Goal: Check status: Check status

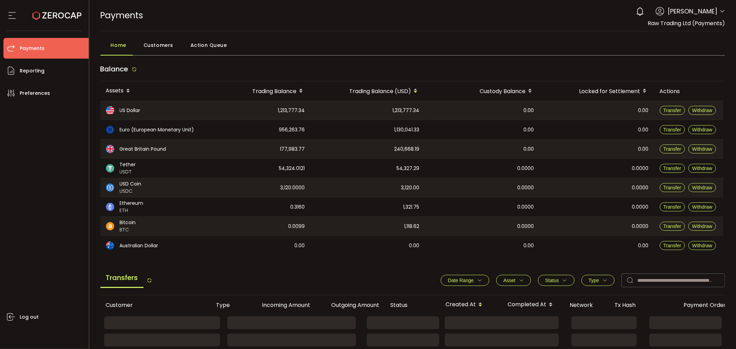
scroll to position [77, 0]
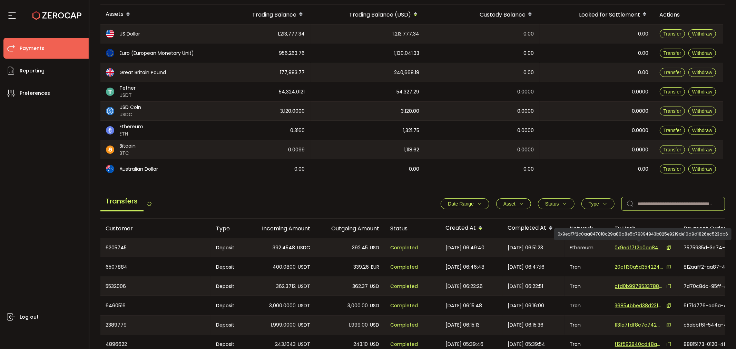
click at [647, 200] on input "text" at bounding box center [672, 204] width 103 height 14
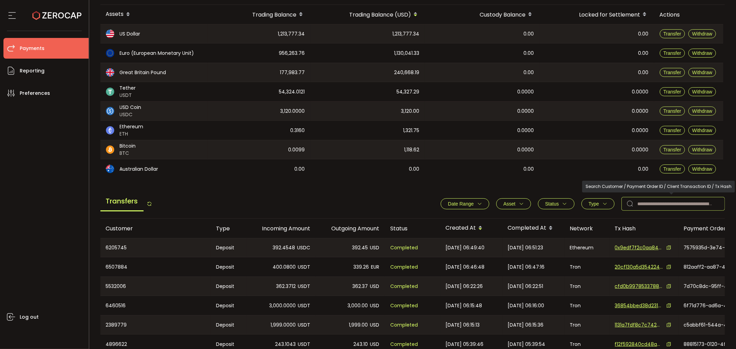
paste input "*******"
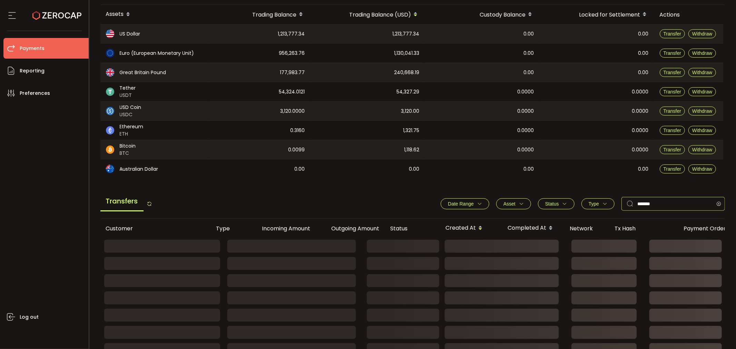
scroll to position [115, 0]
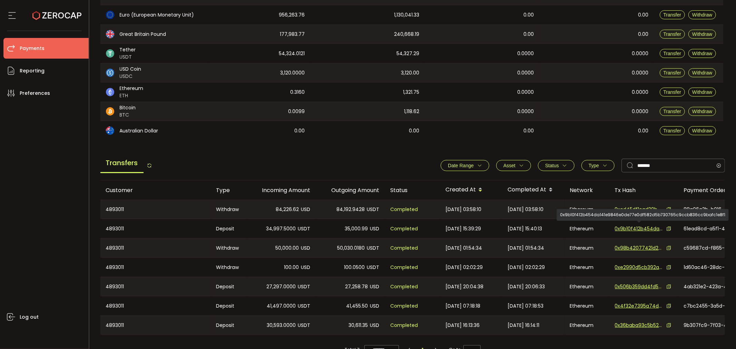
click at [639, 228] on span "0x9b10f412b454da141e9846e0de77e0df582d5b730765c9ccb836cc9bafc1e8f1" at bounding box center [639, 228] width 48 height 7
click at [625, 285] on span "0x506b359dd4fd5cbe4e13f44d96795064108899c53b55a8d2bba43cf003573b22" at bounding box center [639, 286] width 48 height 7
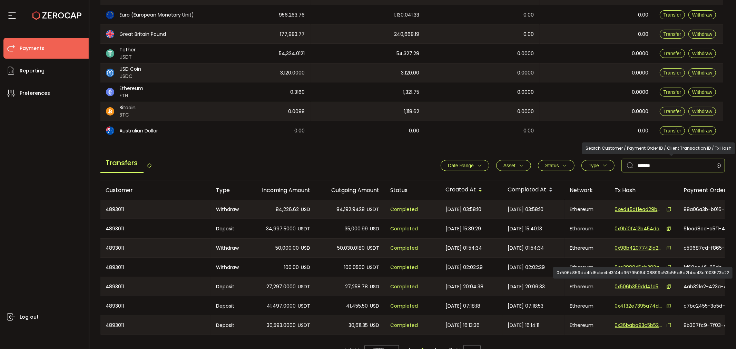
drag, startPoint x: 673, startPoint y: 159, endPoint x: 587, endPoint y: 160, distance: 86.3
click at [587, 160] on div "Date Range - Asset BTC ETH EUR GBP USD USDC USDT Clear Apply Status Approval Pe…" at bounding box center [579, 166] width 291 height 14
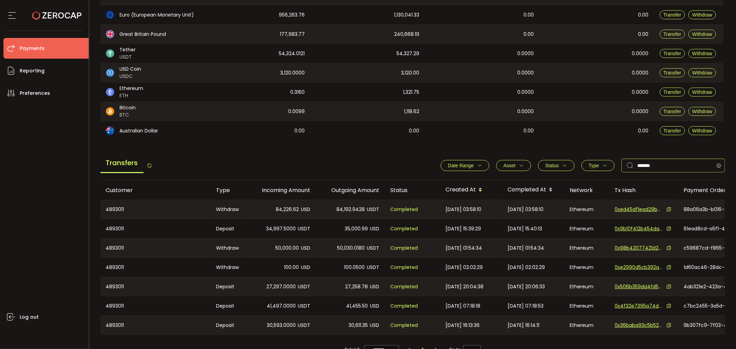
paste input "text"
type input "*******"
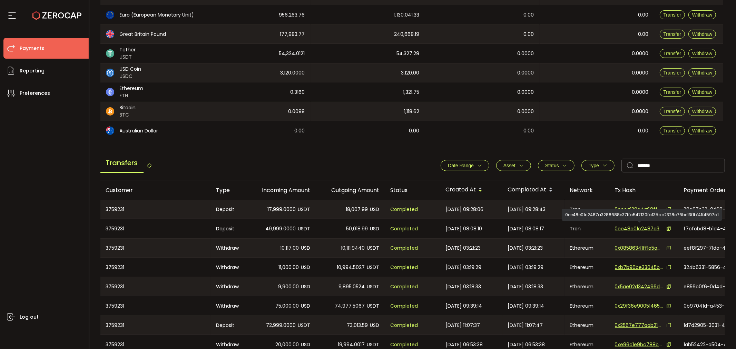
click at [634, 225] on span "0ee48e01c2487a3288688e37ffa547130fa135ac2328c76be13f1bf41f4597a1" at bounding box center [639, 228] width 48 height 7
click at [641, 206] on span "6ccca138a4a68ff5070152cb4f73a2f32ac4dd7f232596f27adbd9f891d77e6e" at bounding box center [639, 209] width 48 height 7
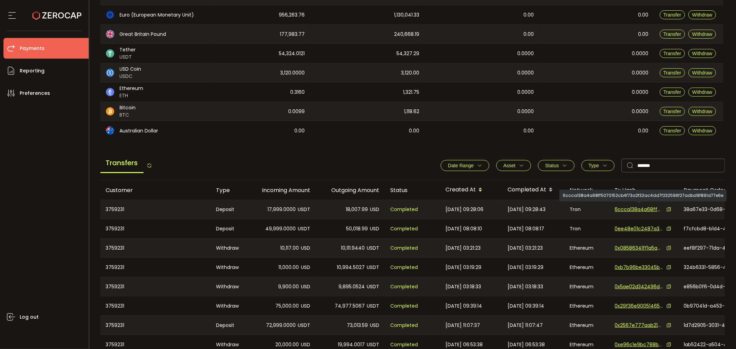
scroll to position [0, 0]
